Goal: Communication & Community: Share content

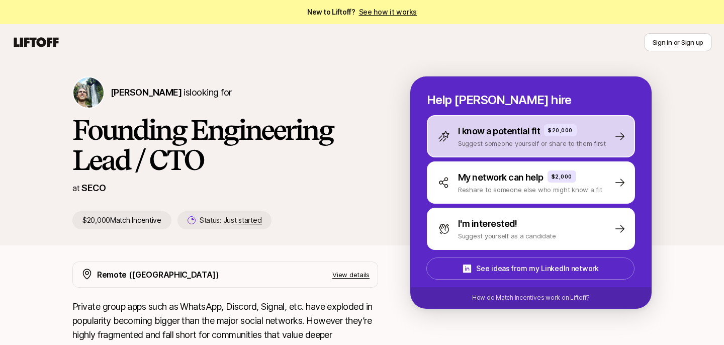
click at [485, 144] on p "Suggest someone yourself or share to them first" at bounding box center [532, 143] width 148 height 10
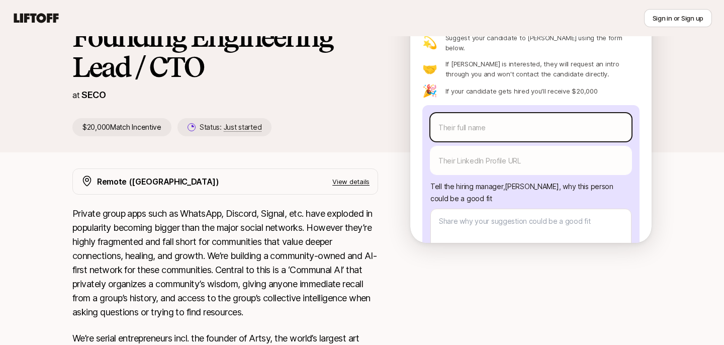
scroll to position [9, 0]
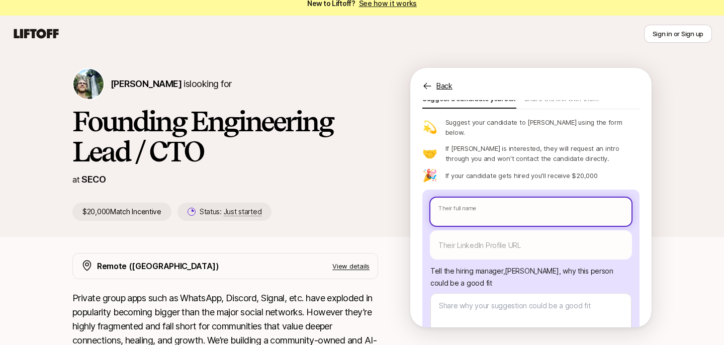
click at [517, 198] on input "text" at bounding box center [530, 212] width 201 height 28
type textarea "x"
type input "A"
type textarea "x"
type input "An"
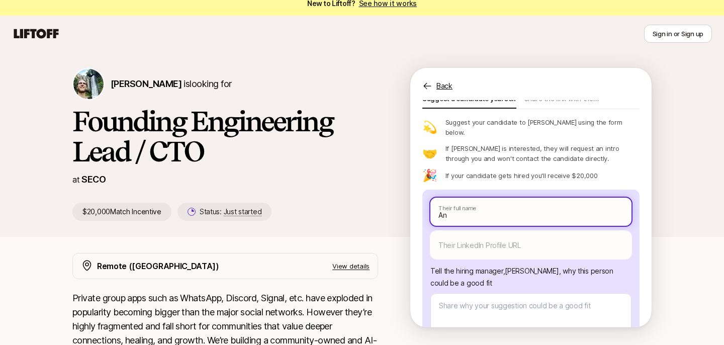
type textarea "x"
type input "And"
type textarea "x"
type input "Andr"
type textarea "x"
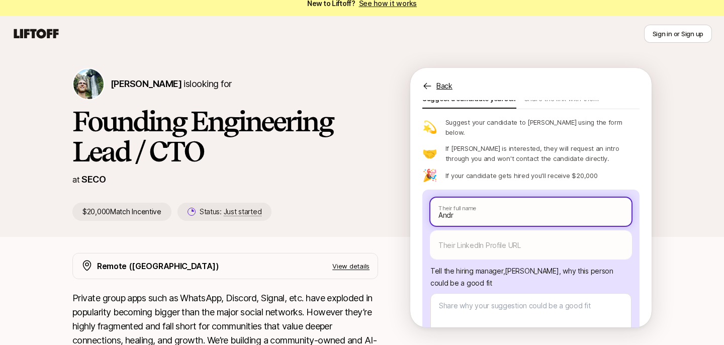
type input "[PERSON_NAME]"
type textarea "x"
type input "[PERSON_NAME]"
type textarea "x"
type input "[PERSON_NAME]"
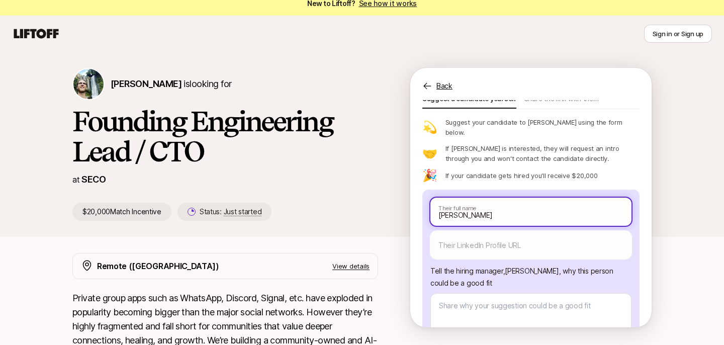
type textarea "x"
type input "[PERSON_NAME]"
type textarea "x"
type input "[PERSON_NAME]"
type textarea "x"
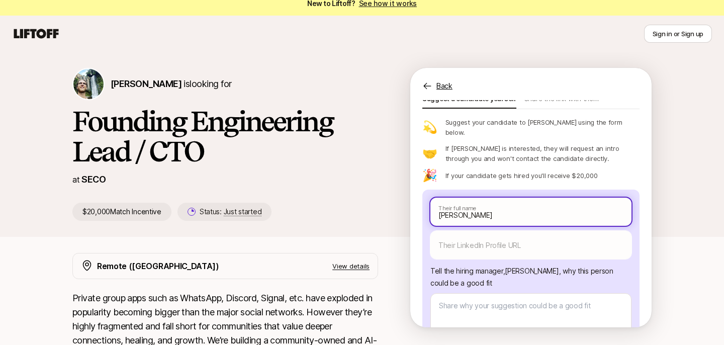
type input "[PERSON_NAME]"
type textarea "x"
type input "[PERSON_NAME]"
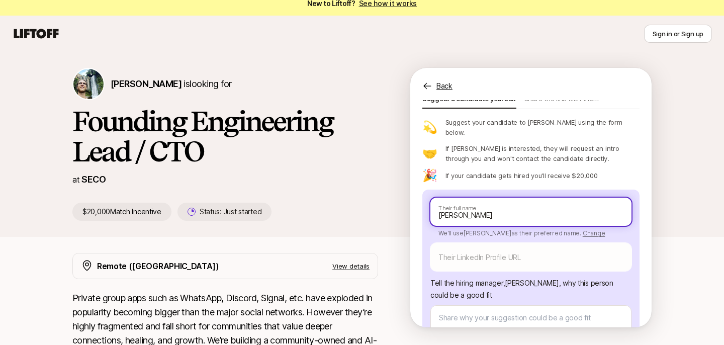
type textarea "x"
type input "[URL][DOMAIN_NAME][PERSON_NAME]"
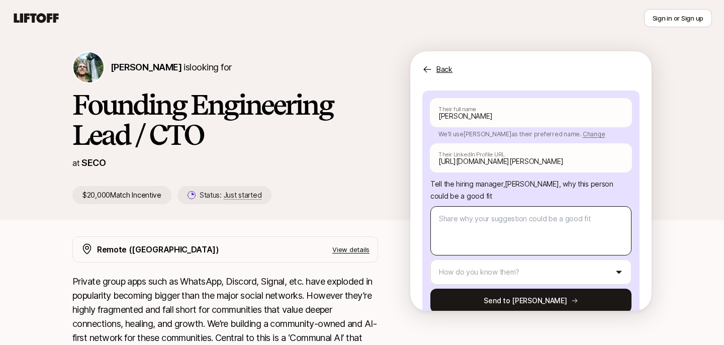
scroll to position [41, 0]
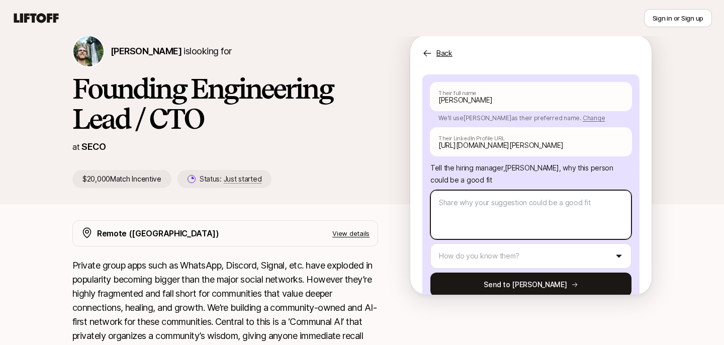
click at [534, 190] on textarea at bounding box center [530, 214] width 201 height 49
type textarea "x"
type textarea "M"
type textarea "x"
type textarea "My"
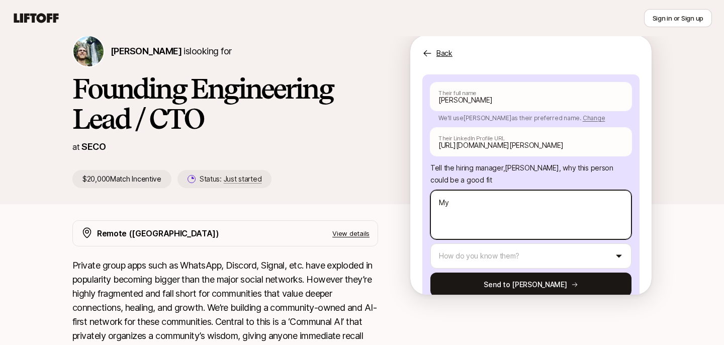
type textarea "x"
type textarea "My"
type textarea "x"
type textarea "My f"
type textarea "x"
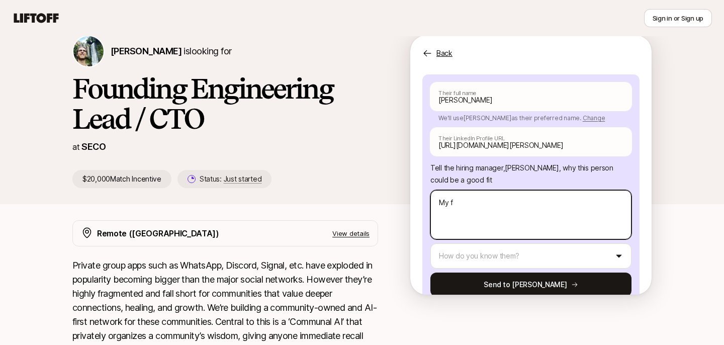
type textarea "My fi"
type textarea "x"
type textarea "My fir"
type textarea "x"
type textarea "My fire"
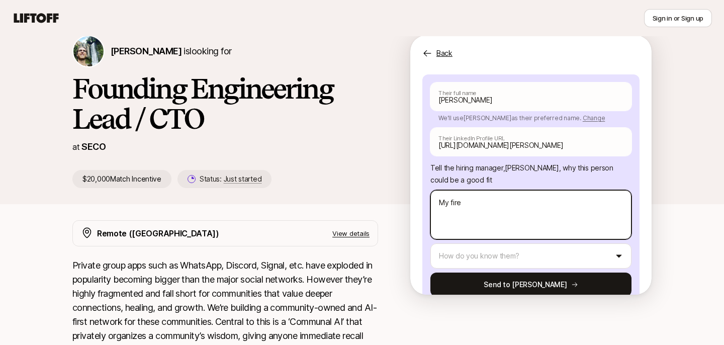
type textarea "x"
type textarea "My fired"
type textarea "x"
type textarea "My fire"
type textarea "x"
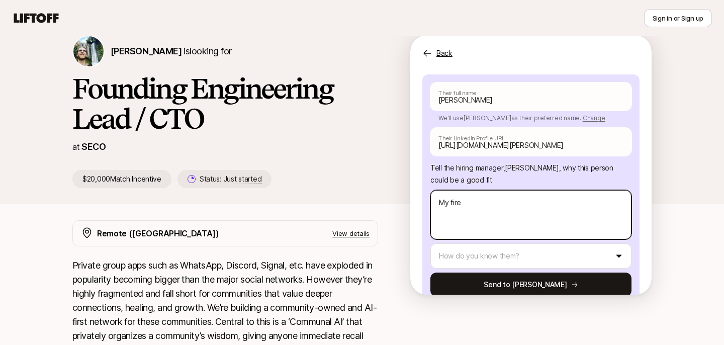
type textarea "My fir"
type textarea "x"
type textarea "My fi"
type textarea "x"
type textarea "My f"
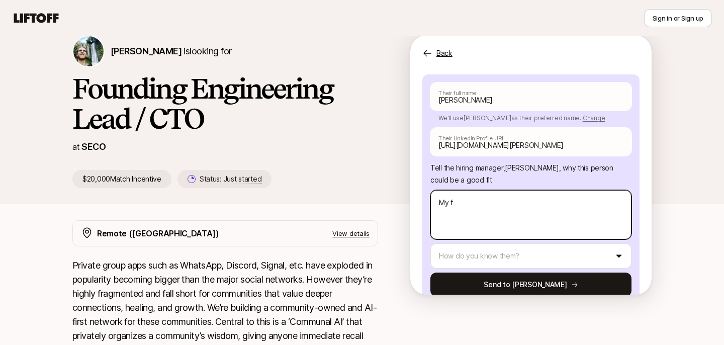
type textarea "x"
type textarea "My fri"
type textarea "x"
type textarea "My frie"
type textarea "x"
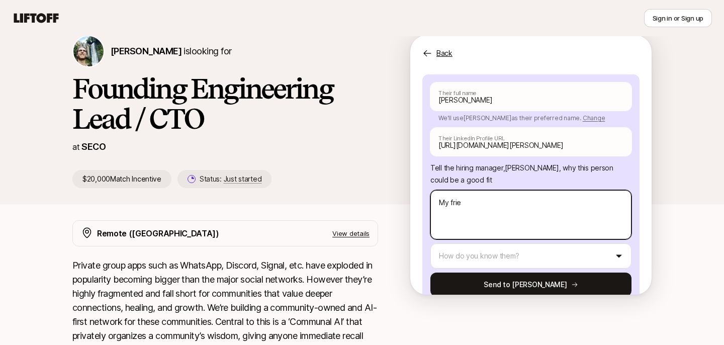
type textarea "My frien"
type textarea "x"
type textarea "My friend"
type textarea "x"
type textarea "My friend"
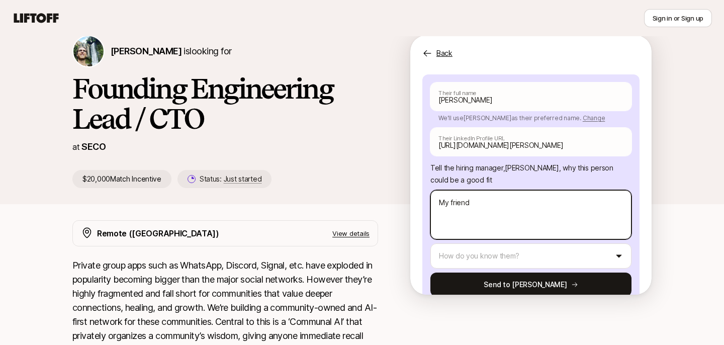
type textarea "x"
type textarea "My friend o"
type textarea "x"
type textarea "My friend of"
type textarea "x"
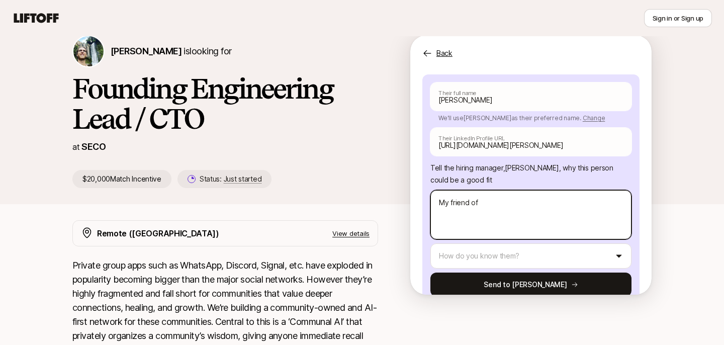
type textarea "My friend of"
type textarea "x"
type textarea "My friend of o"
type textarea "x"
type textarea "My friend of ov"
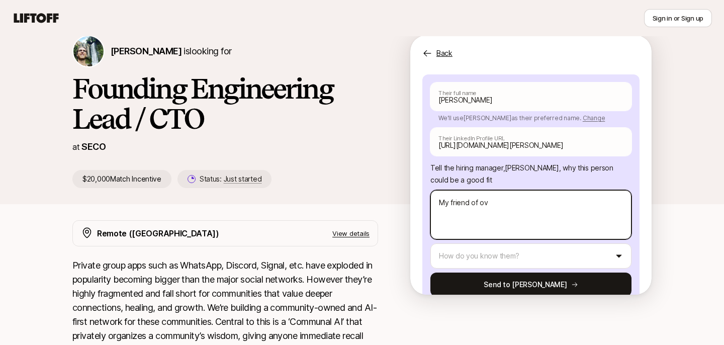
type textarea "x"
type textarea "My friend of [PERSON_NAME]"
type textarea "x"
type textarea "My friend of over"
type textarea "x"
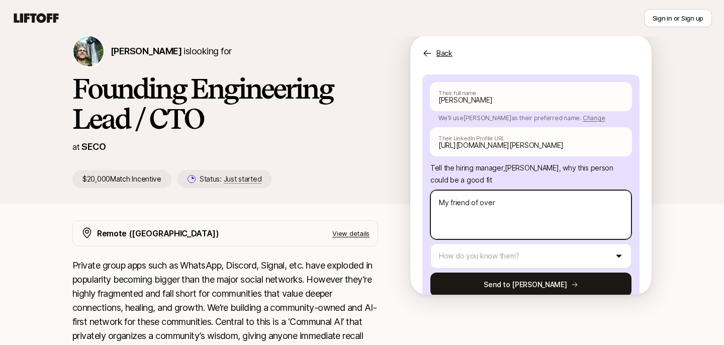
type textarea "My friend of over"
type textarea "x"
type textarea "My friend of over 3"
type textarea "x"
type textarea "My friend of over 30"
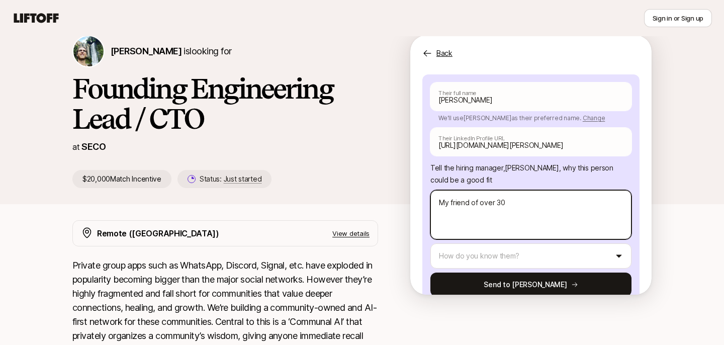
type textarea "x"
type textarea "My friend of over 30"
type textarea "x"
type textarea "My friend of over 30 ye"
type textarea "x"
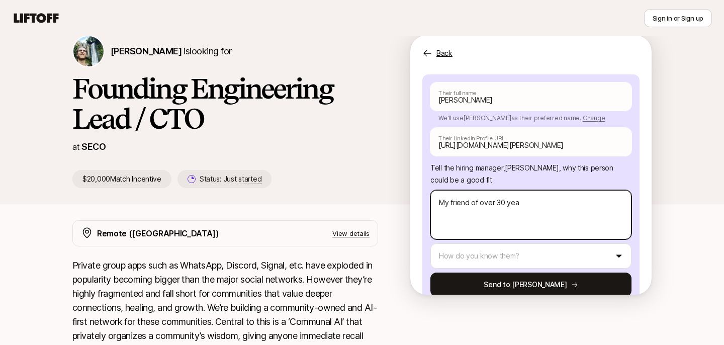
type textarea "My friend of over 30 year"
type textarea "x"
type textarea "My friend of over 30 years"
type textarea "x"
type textarea "My friend of over 30 years,"
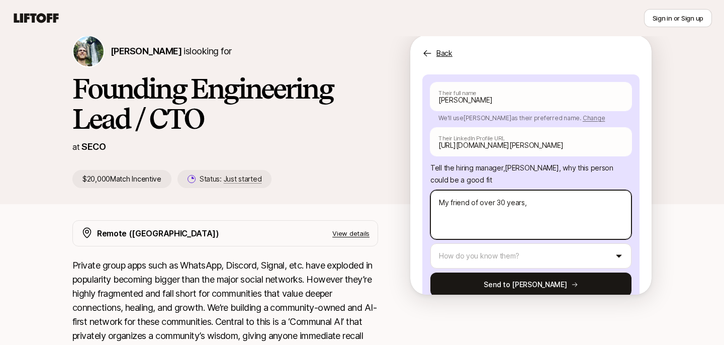
type textarea "x"
type textarea "My friend of over 30 years, J"
type textarea "x"
type textarea "My friend of over 30 years, [PERSON_NAME]"
type textarea "x"
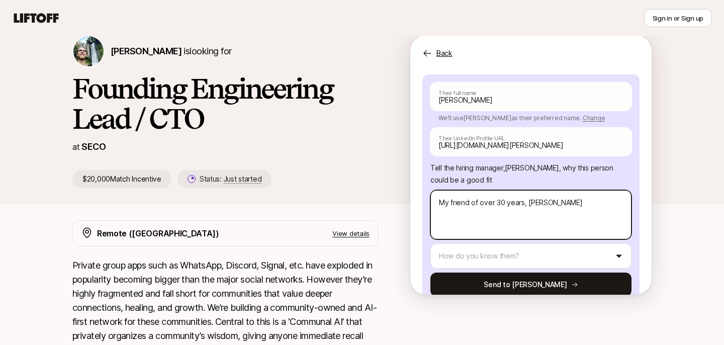
type textarea "My friend of over 30 years, Jac"
type textarea "x"
type textarea "My friend of over 30 years, Jac"
type textarea "x"
type textarea "My friend of over 30 years, [PERSON_NAME]"
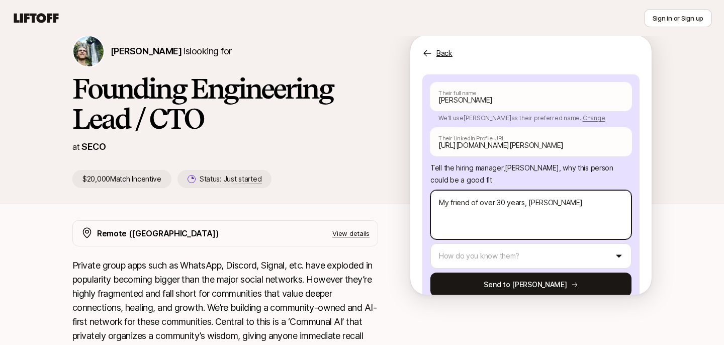
type textarea "x"
type textarea "My friend of over 30 years, [PERSON_NAME]"
type textarea "x"
type textarea "My friend of over 30 years, [PERSON_NAME]"
type textarea "x"
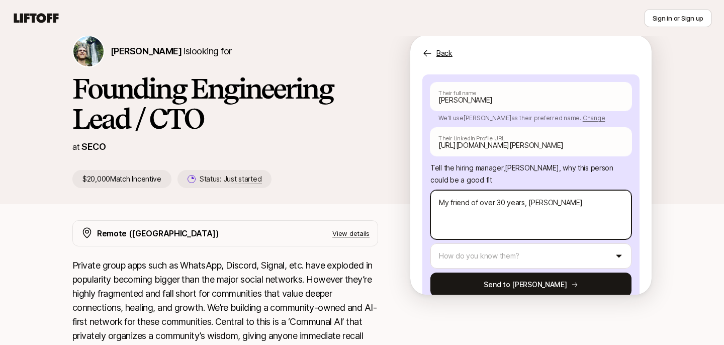
type textarea "My friend of over 30 years, [PERSON_NAME]"
type textarea "x"
type textarea "My friend of over 30 years, [PERSON_NAME]"
type textarea "x"
type textarea "My friend of over 30 years, [PERSON_NAME]"
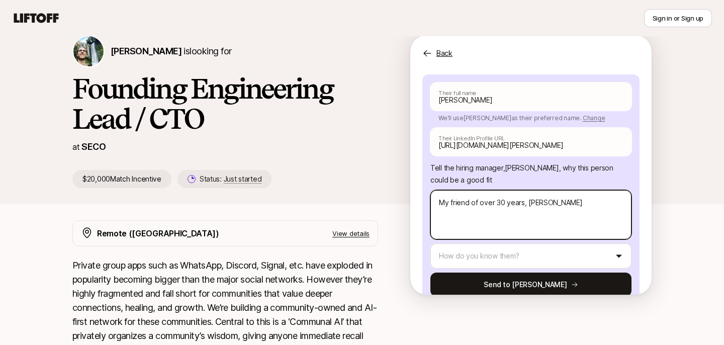
type textarea "x"
type textarea "My friend of over 30 years, [PERSON_NAME]"
type textarea "x"
type textarea "My friend of over 30 years, [PERSON_NAME] r"
type textarea "x"
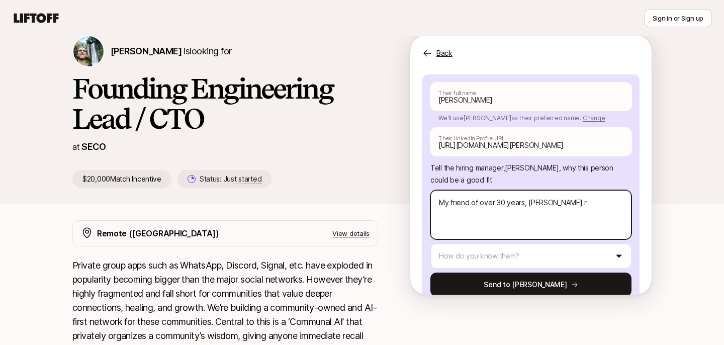
type textarea "My friend of over 30 years, [PERSON_NAME] re"
type textarea "x"
type textarea "My friend of over 30 years, [PERSON_NAME] rec"
type textarea "x"
type textarea "My friend of over 30 years, [PERSON_NAME] reco"
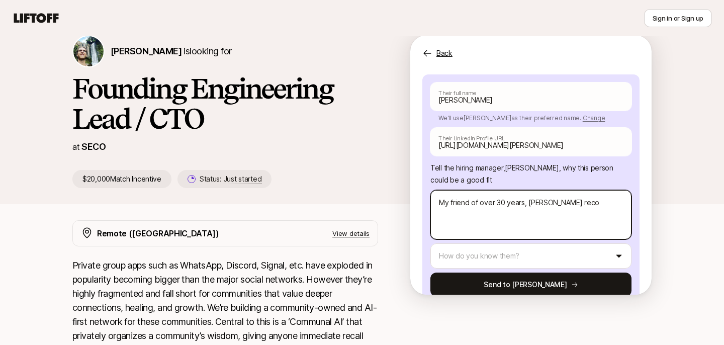
type textarea "x"
type textarea "My friend of over 30 years, [PERSON_NAME] recom"
type textarea "x"
type textarea "My friend of over 30 years, [PERSON_NAME] recomn"
type textarea "x"
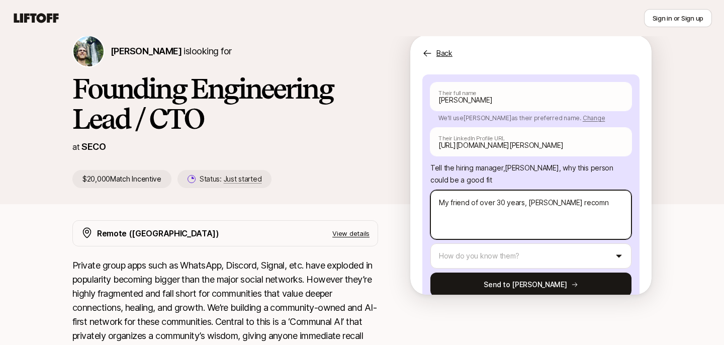
type textarea "My friend of over 30 years, [PERSON_NAME] recom"
type textarea "x"
type textarea "My friend of over 30 years, [PERSON_NAME] recomm"
type textarea "x"
type textarea "My friend of over 30 years, [PERSON_NAME] recommen"
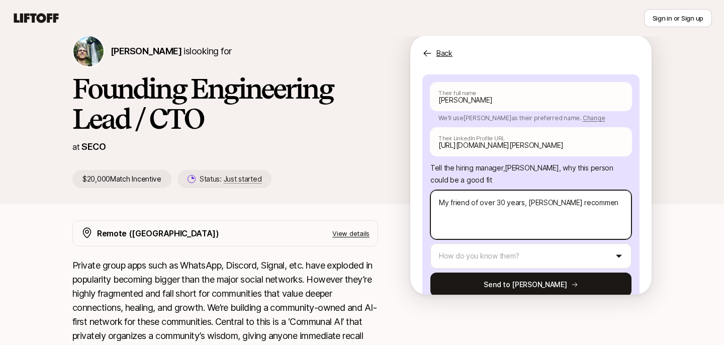
type textarea "x"
type textarea "My friend of over 30 years, [PERSON_NAME] recommend"
type textarea "x"
type textarea "My friend of over 30 years, [PERSON_NAME] recommende"
type textarea "x"
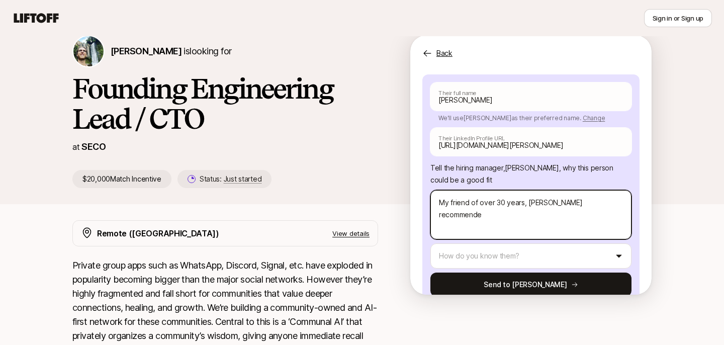
type textarea "My friend of over 30 years, [PERSON_NAME] recommende"
type textarea "x"
type textarea "My friend of over 30 years, [PERSON_NAME] recommende"
type textarea "x"
type textarea "My friend of over 30 years, [PERSON_NAME] recommend"
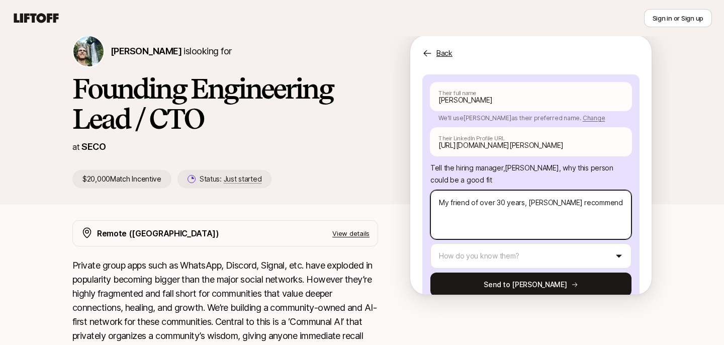
type textarea "x"
type textarea "My friend of over 30 years, [PERSON_NAME] recommend"
type textarea "x"
type textarea "My friend of over 30 years, [PERSON_NAME] recommend N"
type textarea "x"
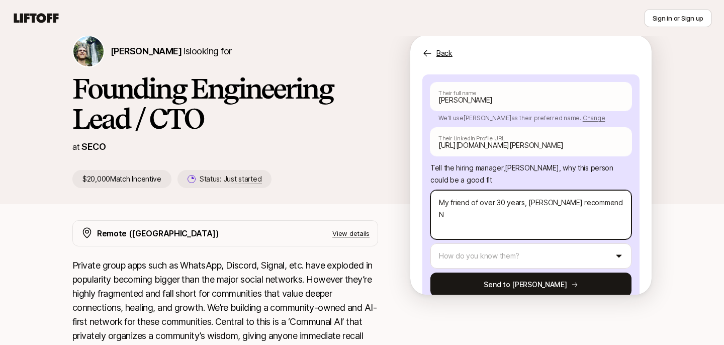
type textarea "My friend of over 30 years, [PERSON_NAME] recommend"
type textarea "x"
type textarea "My friend of over 30 years, [PERSON_NAME] recommend A"
type textarea "x"
type textarea "My friend of over 30 years, [PERSON_NAME] recommend An"
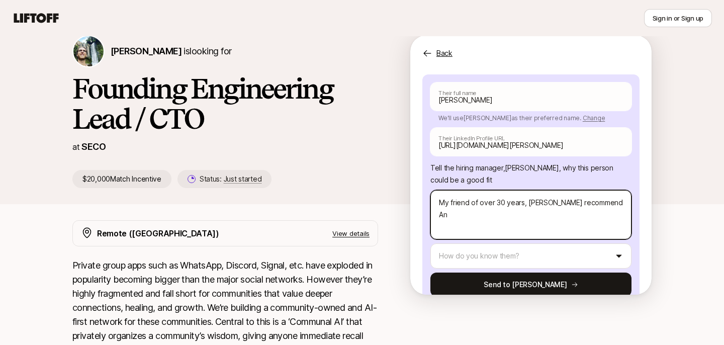
type textarea "x"
type textarea "My friend of over 30 years, [PERSON_NAME] recommend And"
type textarea "x"
type textarea "My friend of over 30 years, [PERSON_NAME] recommend [PERSON_NAME]"
type textarea "x"
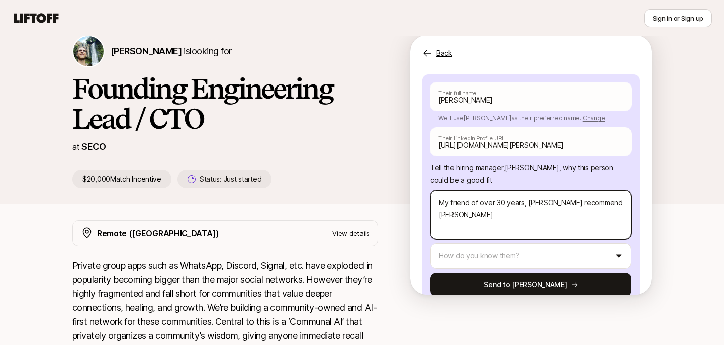
type textarea "My friend of over 30 years, [PERSON_NAME] recommend [PERSON_NAME]"
type textarea "x"
type textarea "My friend of over 30 years, [PERSON_NAME] recommend [PERSON_NAME]"
type textarea "x"
type textarea "My friend of over 30 years, [PERSON_NAME] recommend [PERSON_NAME]"
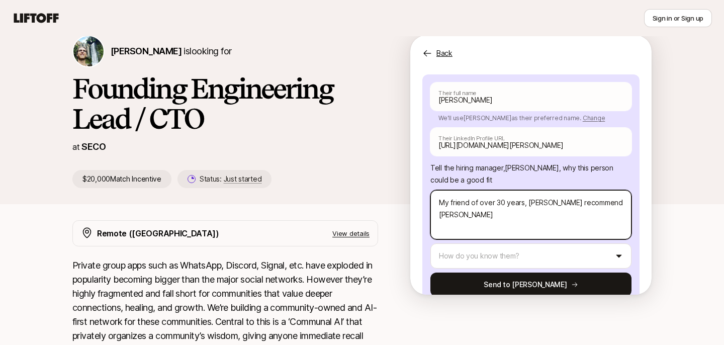
type textarea "x"
type textarea "My friend of over 30 years, [PERSON_NAME] recommend [PERSON_NAME]"
type textarea "x"
type textarea "My friend of over 30 years, [PERSON_NAME] recommend [PERSON_NAME]"
type textarea "x"
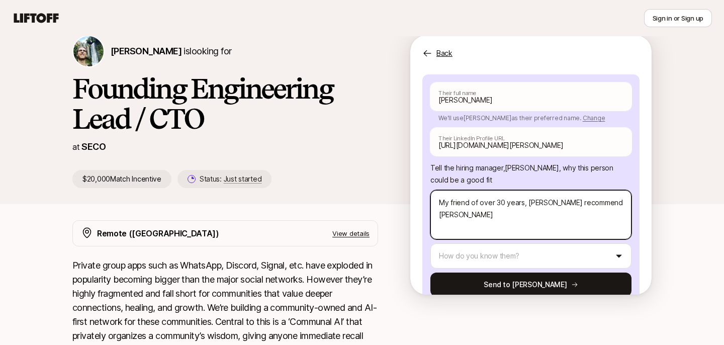
type textarea "My friend of over 30 years, [PERSON_NAME] recommend [PERSON_NAME]"
type textarea "x"
type textarea "My friend of over 30 years, [PERSON_NAME] recommend [PERSON_NAME]"
type textarea "x"
type textarea "My friend of over 30 years, [PERSON_NAME] recommend [PERSON_NAME]."
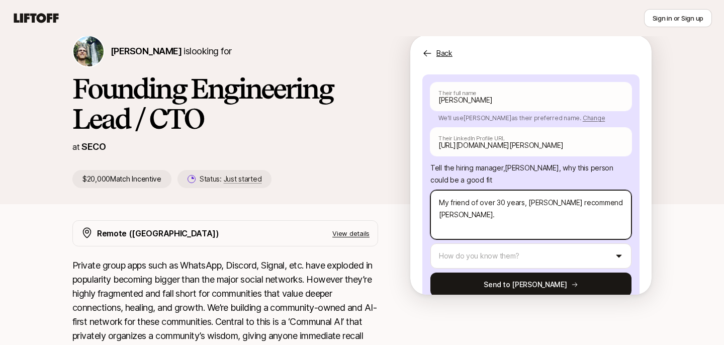
type textarea "x"
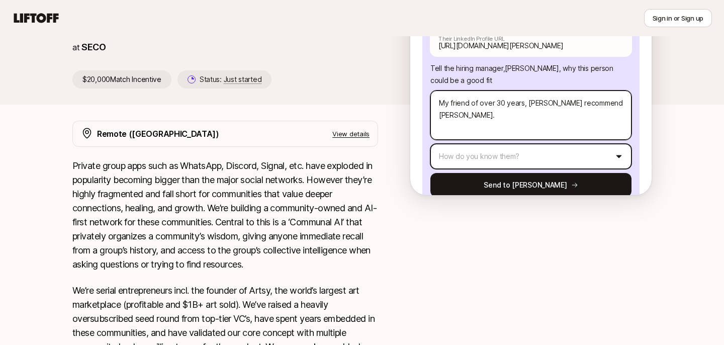
scroll to position [145, 0]
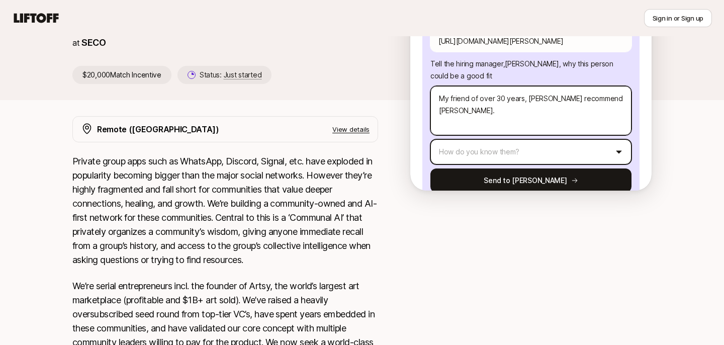
type textarea "My friend of over 30 years, [PERSON_NAME] recommend [PERSON_NAME]."
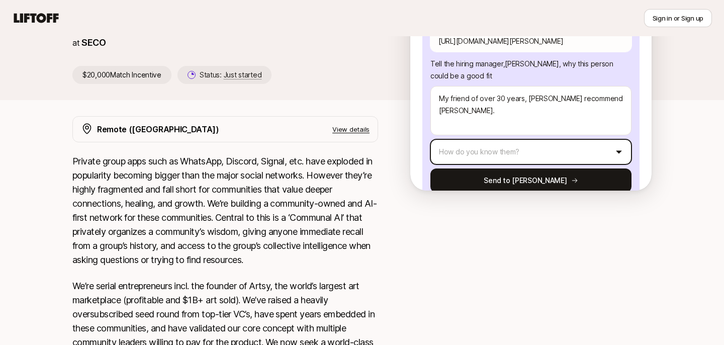
click at [615, 127] on html "New to Liftoff? See how it works Sign in or Sign up Sign in or Sign up [PERSON_…" at bounding box center [362, 27] width 724 height 345
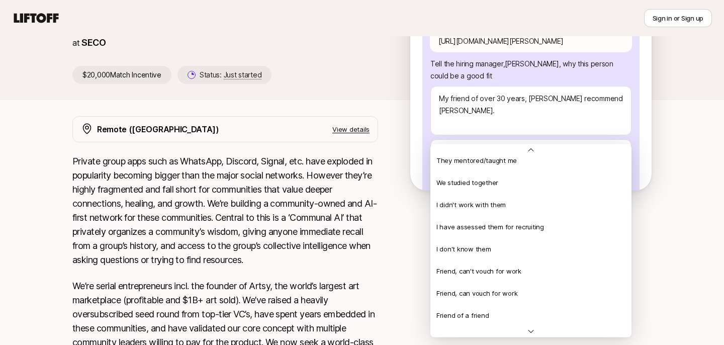
scroll to position [217, 0]
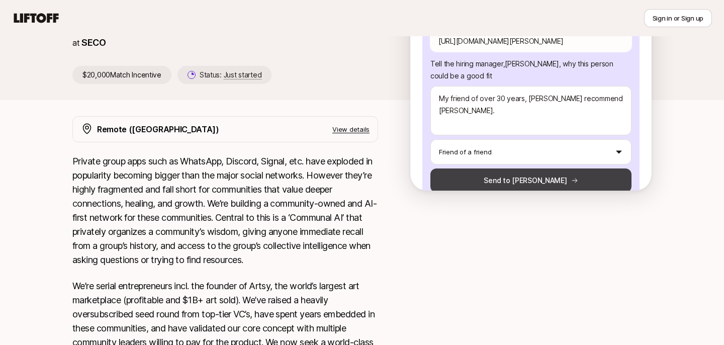
click at [546, 168] on button "Send to [PERSON_NAME]" at bounding box center [530, 180] width 201 height 24
type textarea "x"
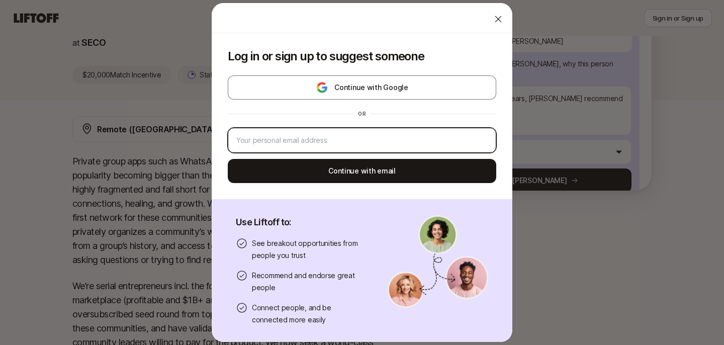
click at [388, 137] on input "email" at bounding box center [361, 140] width 251 height 12
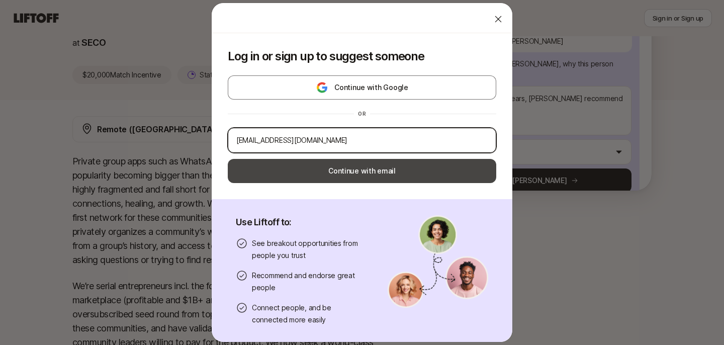
type input "[EMAIL_ADDRESS][DOMAIN_NAME]"
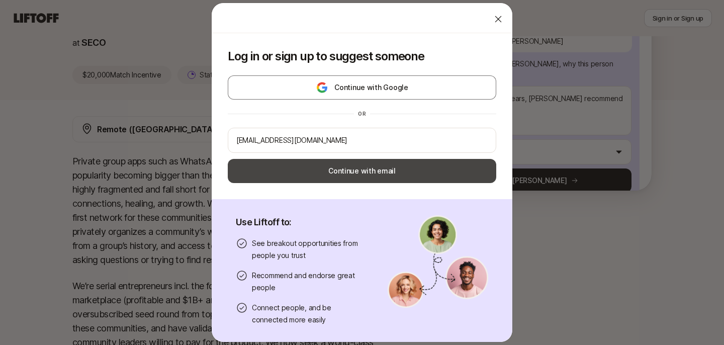
click at [429, 172] on button "Continue with email" at bounding box center [362, 171] width 268 height 24
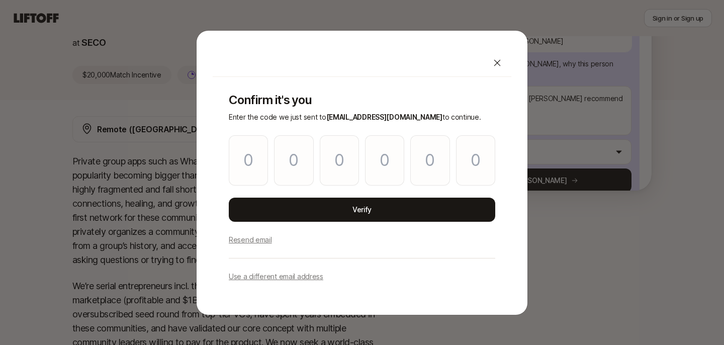
type input "1"
type input "5"
type input "4"
type input "8"
type input "1"
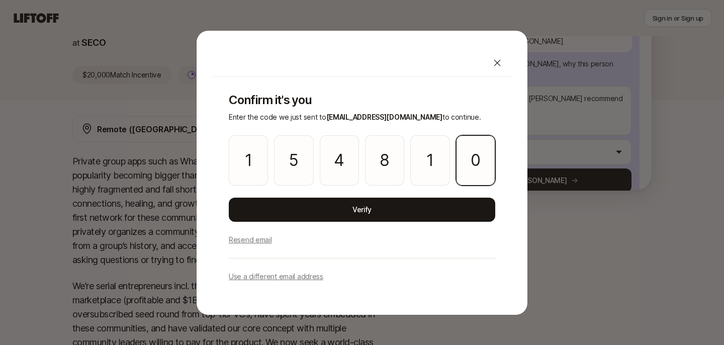
type input "0"
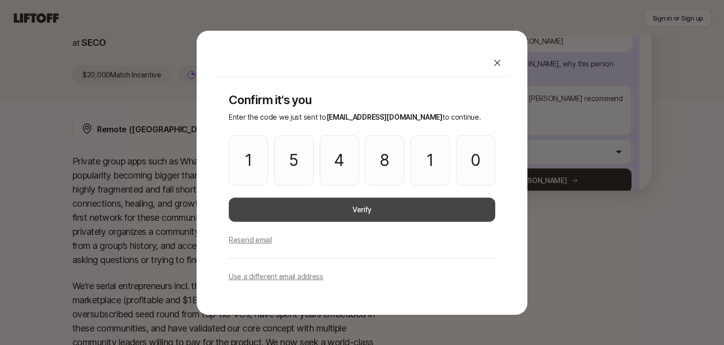
click at [400, 197] on div "Confirm it's you Enter the code we just sent to [EMAIL_ADDRESS][DOMAIN_NAME] to…" at bounding box center [362, 188] width 299 height 222
click at [371, 209] on button "Verify" at bounding box center [362, 210] width 266 height 24
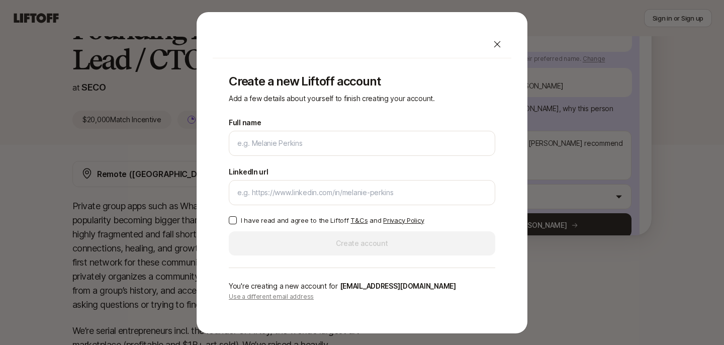
scroll to position [86, 0]
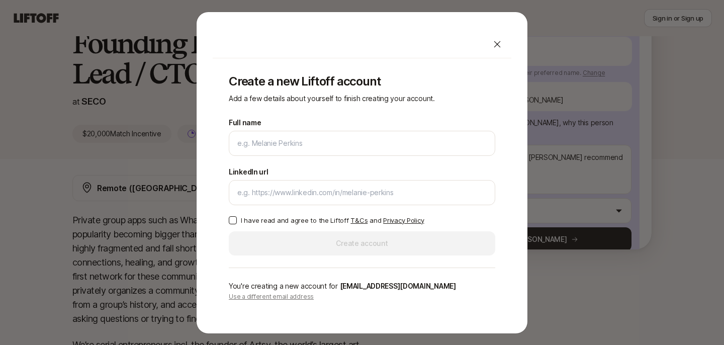
click at [500, 43] on icon at bounding box center [497, 44] width 10 height 10
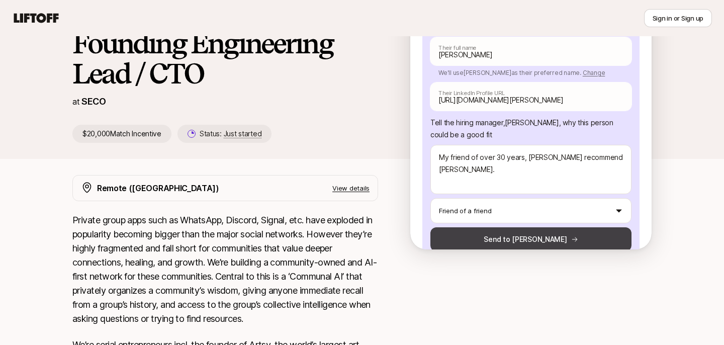
click at [510, 227] on button "Send to [PERSON_NAME]" at bounding box center [530, 239] width 201 height 24
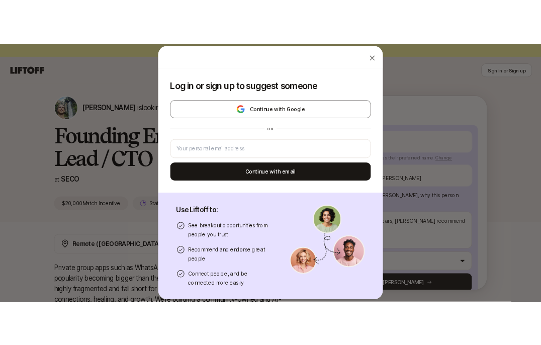
scroll to position [0, 0]
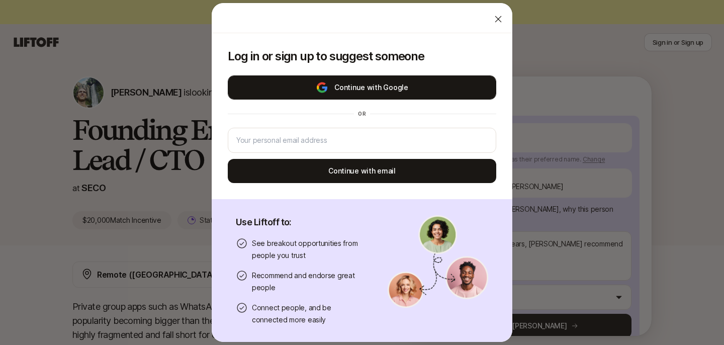
click at [347, 89] on button "Continue with Google" at bounding box center [362, 87] width 268 height 24
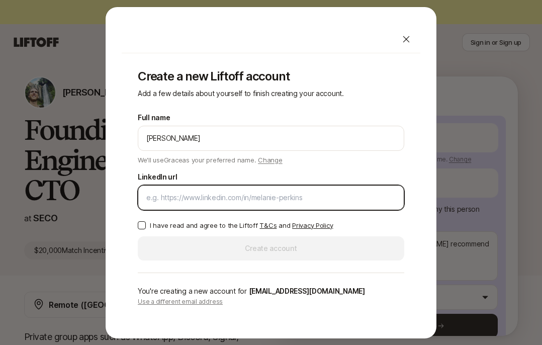
type textarea "x"
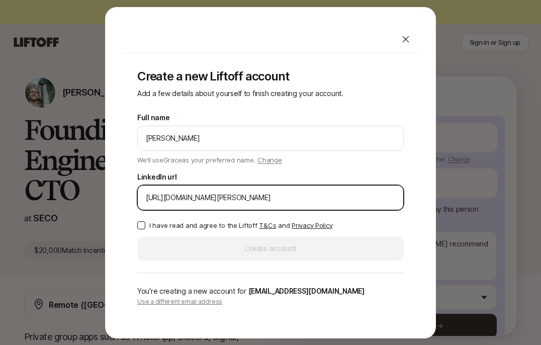
type input "[URL][DOMAIN_NAME][PERSON_NAME]"
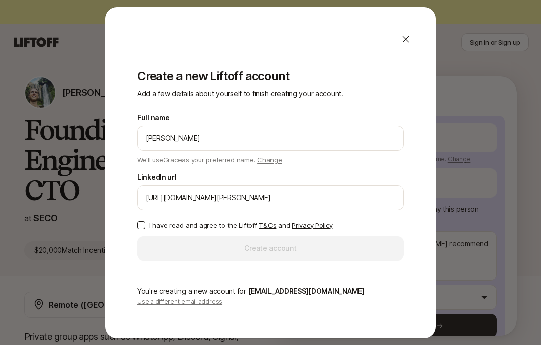
click at [140, 226] on button "I have read and agree to the Liftoff T&Cs and Privacy Policy" at bounding box center [141, 225] width 8 height 8
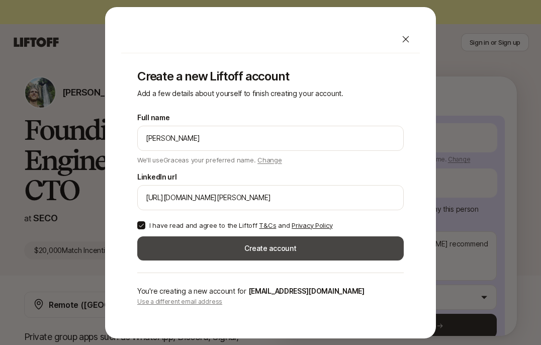
click at [238, 247] on button "Create account" at bounding box center [270, 248] width 266 height 24
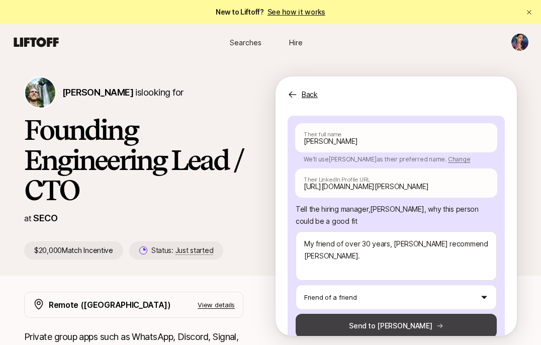
click at [358, 314] on button "Send to [PERSON_NAME]" at bounding box center [396, 326] width 201 height 24
type textarea "x"
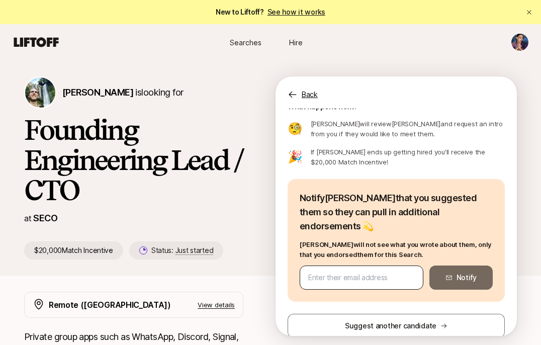
click at [361, 271] on input "email" at bounding box center [361, 277] width 107 height 12
click at [362, 271] on input "email" at bounding box center [361, 277] width 107 height 12
click at [332, 271] on input "email" at bounding box center [361, 277] width 107 height 12
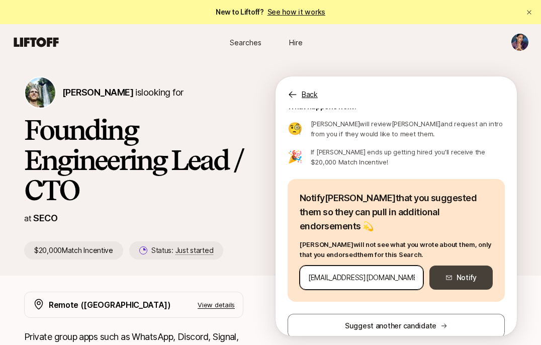
type input "[EMAIL_ADDRESS][DOMAIN_NAME]"
click at [479, 265] on button "Notify" at bounding box center [460, 277] width 63 height 24
